Goal: Navigation & Orientation: Find specific page/section

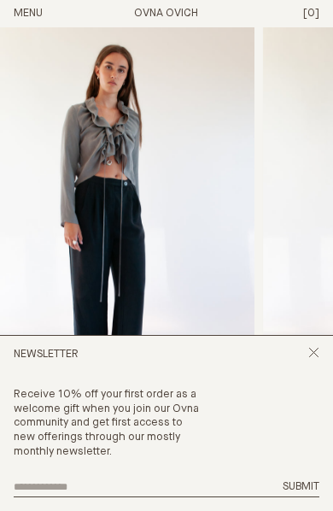
click at [320, 406] on div "Receive 10% off your first order as a welcome gift when you join our Ovna commu…" at bounding box center [166, 442] width 333 height 137
click at [320, 354] on icon "Close popup" at bounding box center [314, 352] width 11 height 11
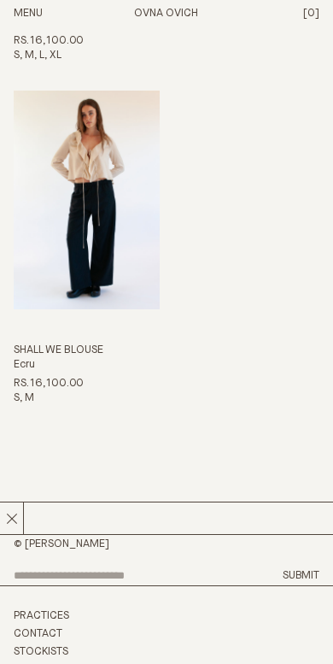
scroll to position [2497, 0]
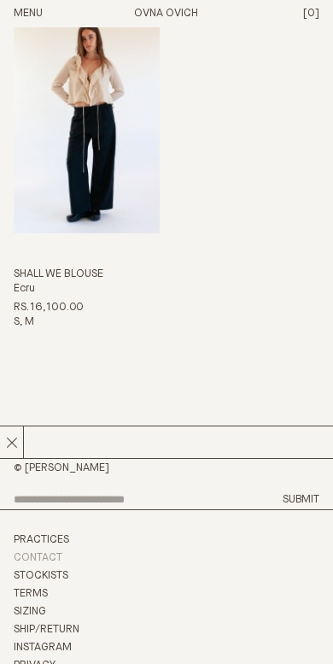
click at [53, 552] on link "Contact" at bounding box center [38, 557] width 49 height 11
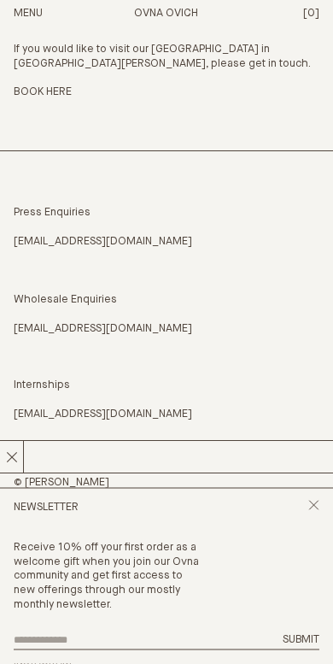
scroll to position [288, 0]
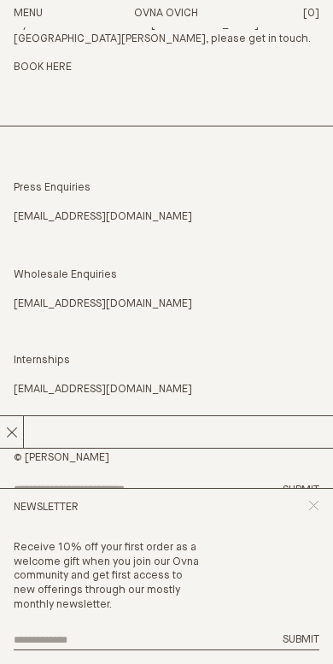
click at [315, 509] on icon "Close popup" at bounding box center [314, 505] width 11 height 11
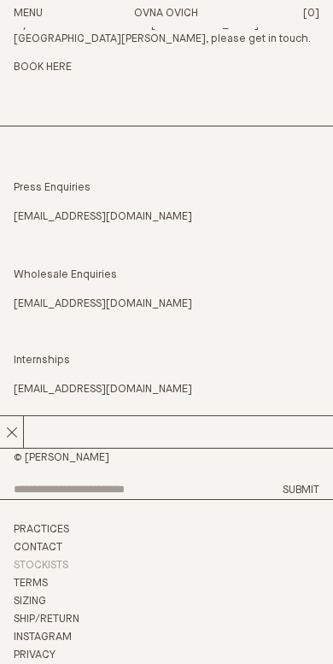
click at [67, 560] on link "Stockists" at bounding box center [41, 565] width 55 height 11
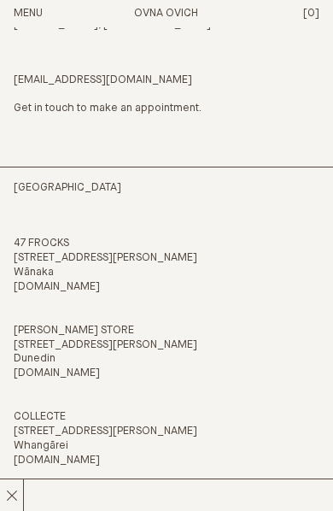
scroll to position [194, 0]
